Goal: Ask a question

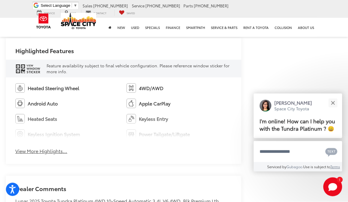
scroll to position [380, 0]
click at [35, 148] on button "View More Highlights..." at bounding box center [41, 151] width 52 height 7
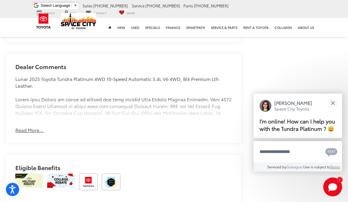
scroll to position [616, 0]
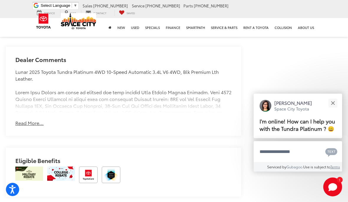
click at [25, 116] on div "Dealer Comments Lunar 2025 Toyota Tundra Platinum 4WD 10-Speed Automatic 3.4L V…" at bounding box center [124, 91] width 236 height 89
click at [22, 122] on button "Read More..." at bounding box center [29, 123] width 28 height 7
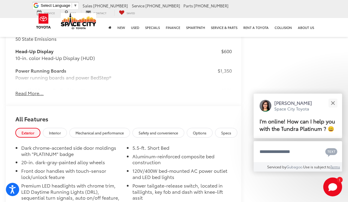
click at [23, 90] on button "Read More..." at bounding box center [29, 93] width 28 height 7
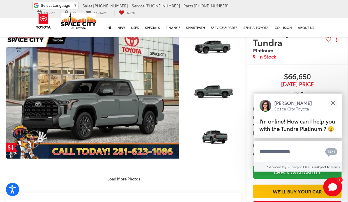
scroll to position [71, 0]
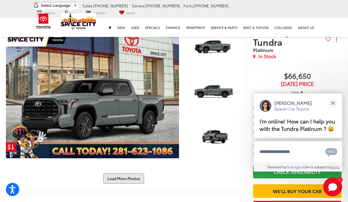
click at [115, 178] on button "Load More Photos" at bounding box center [123, 178] width 41 height 10
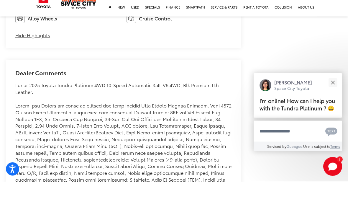
scroll to position [864, 0]
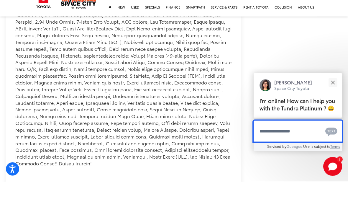
click at [276, 141] on textarea "Type your message" at bounding box center [298, 151] width 89 height 21
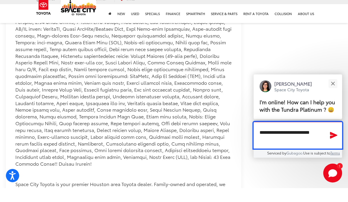
type textarea "**********"
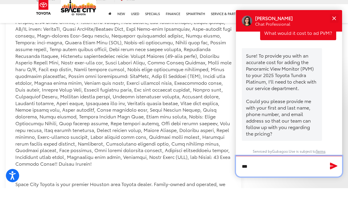
scroll to position [12, 0]
type textarea "****"
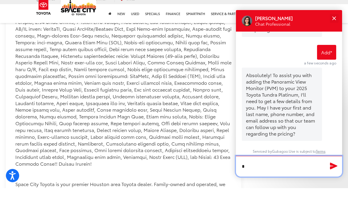
scroll to position [116, 0]
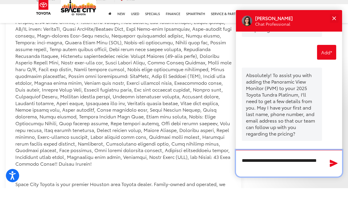
type textarea "**********"
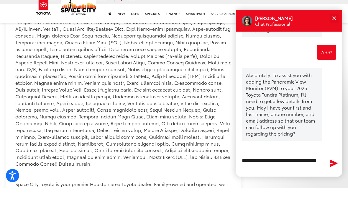
click at [332, 174] on icon "Send Message" at bounding box center [334, 177] width 8 height 7
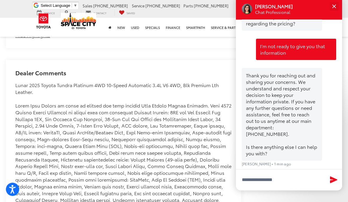
scroll to position [784, 0]
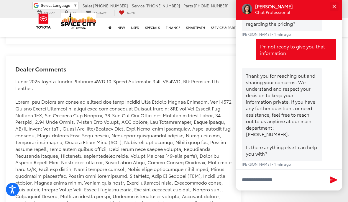
click at [333, 8] on div "Close" at bounding box center [334, 6] width 4 height 4
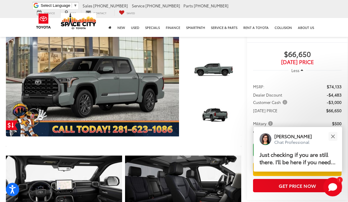
scroll to position [0, 0]
